Goal: Task Accomplishment & Management: Manage account settings

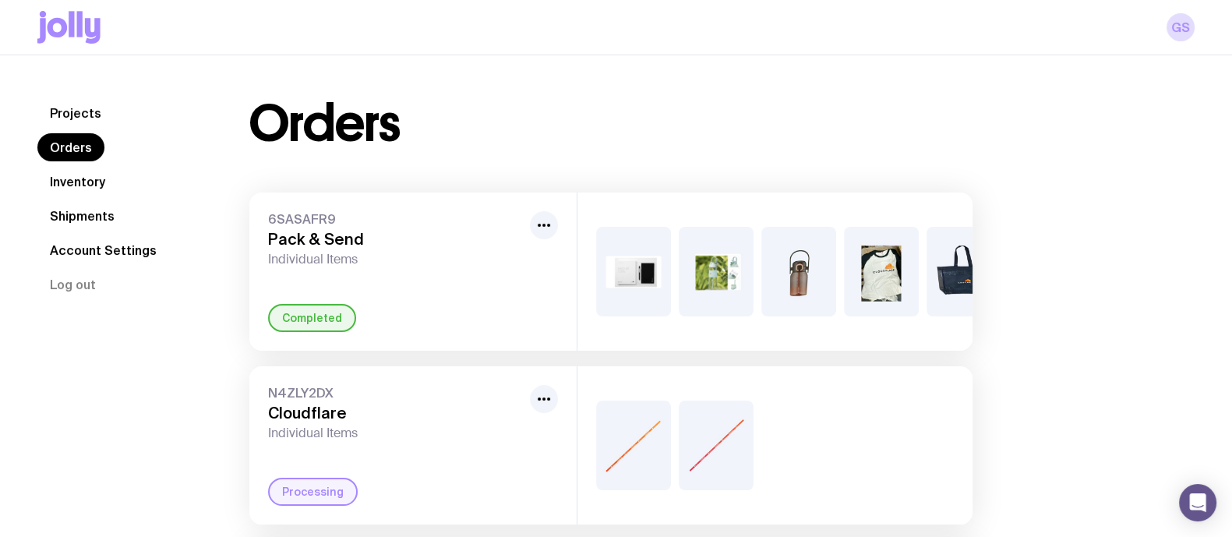
click at [78, 182] on link "Inventory" at bounding box center [77, 182] width 80 height 28
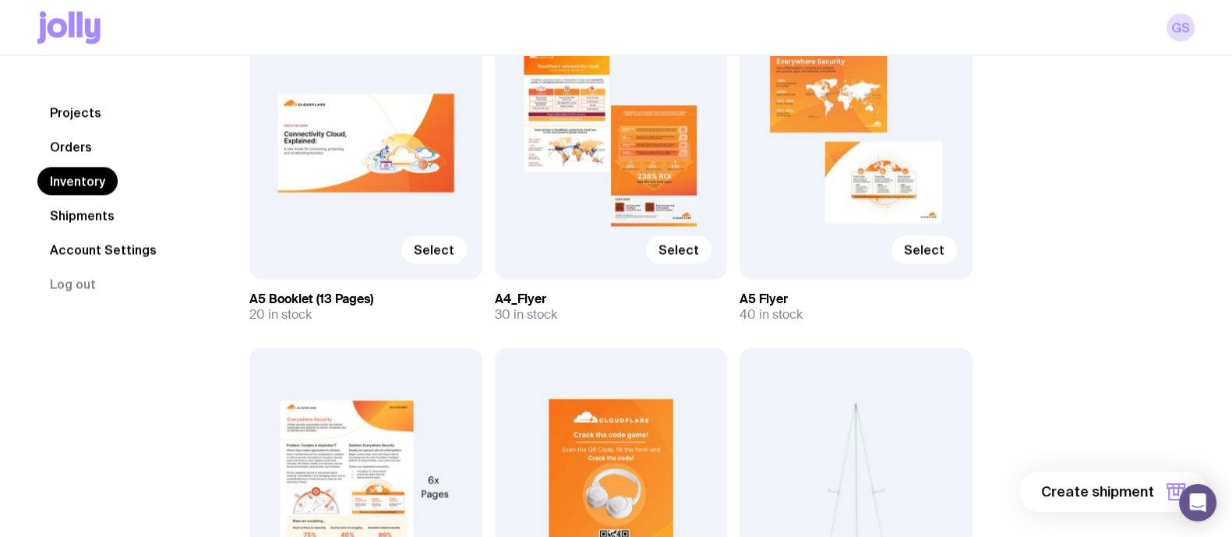
scroll to position [3047, 0]
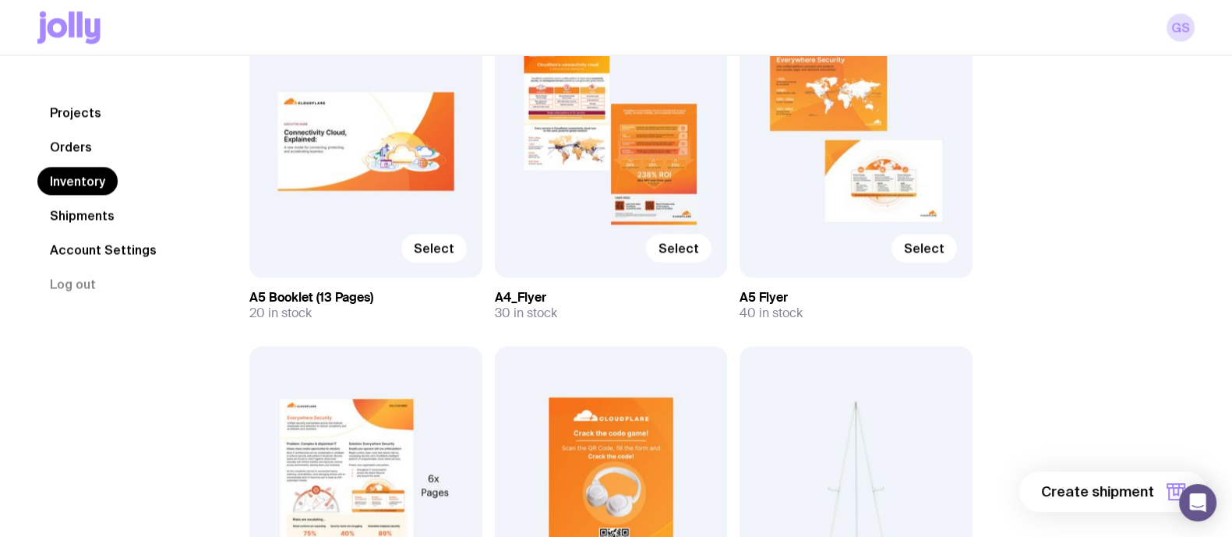
drag, startPoint x: 493, startPoint y: 298, endPoint x: 583, endPoint y: 313, distance: 91.0
copy div "A4_Flyer 30 in stock"
click at [620, 200] on div "Select" at bounding box center [611, 137] width 233 height 279
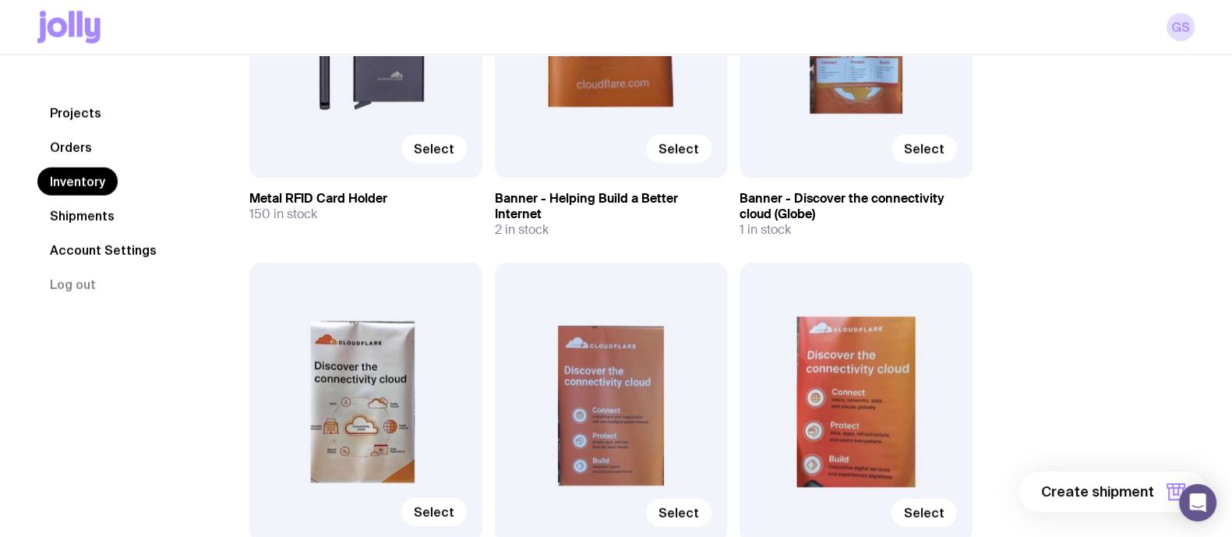
scroll to position [5233, 0]
